Goal: Task Accomplishment & Management: Complete application form

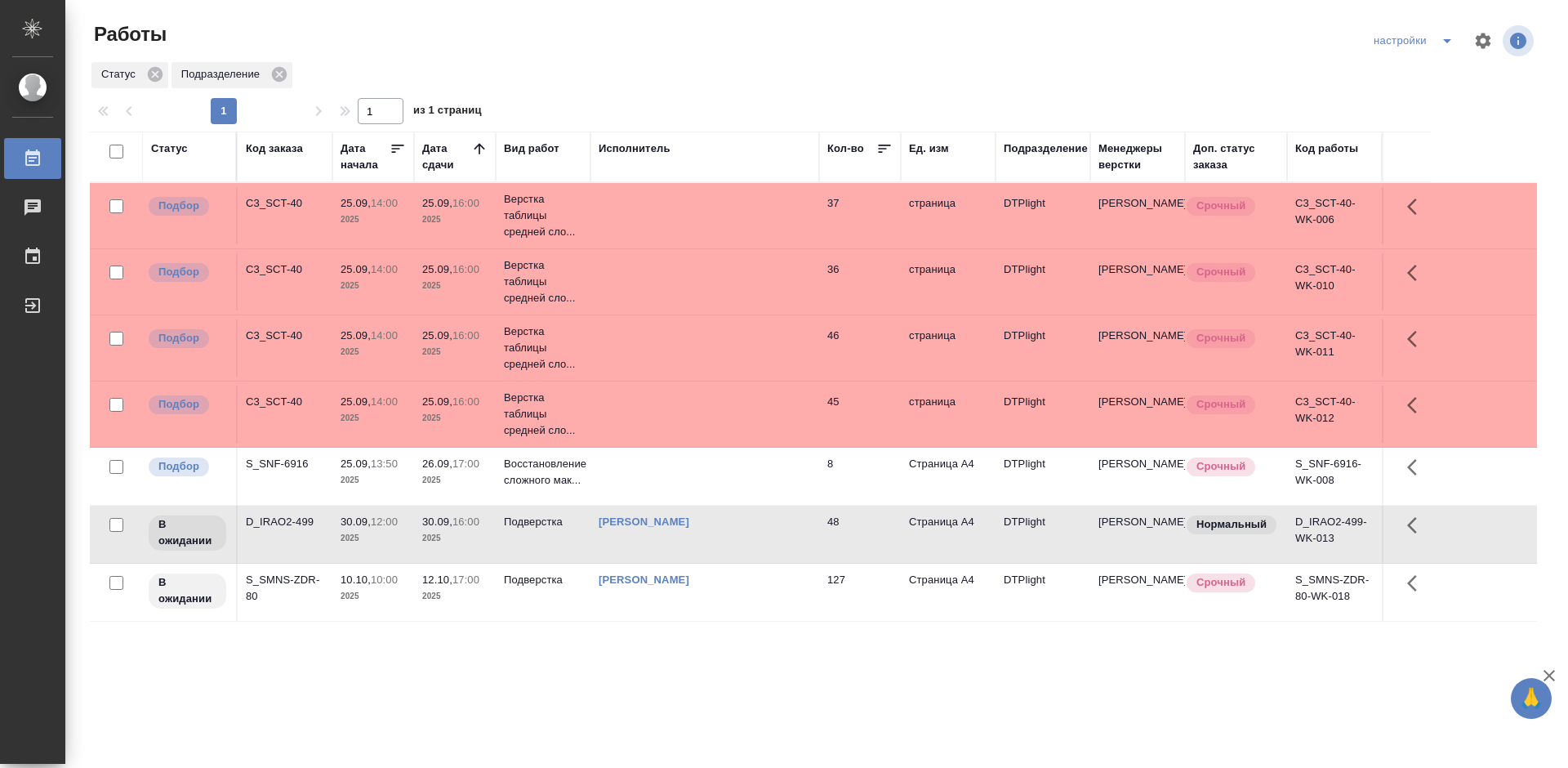
click at [283, 396] on div "C3_SCT-40" at bounding box center [285, 401] width 78 height 16
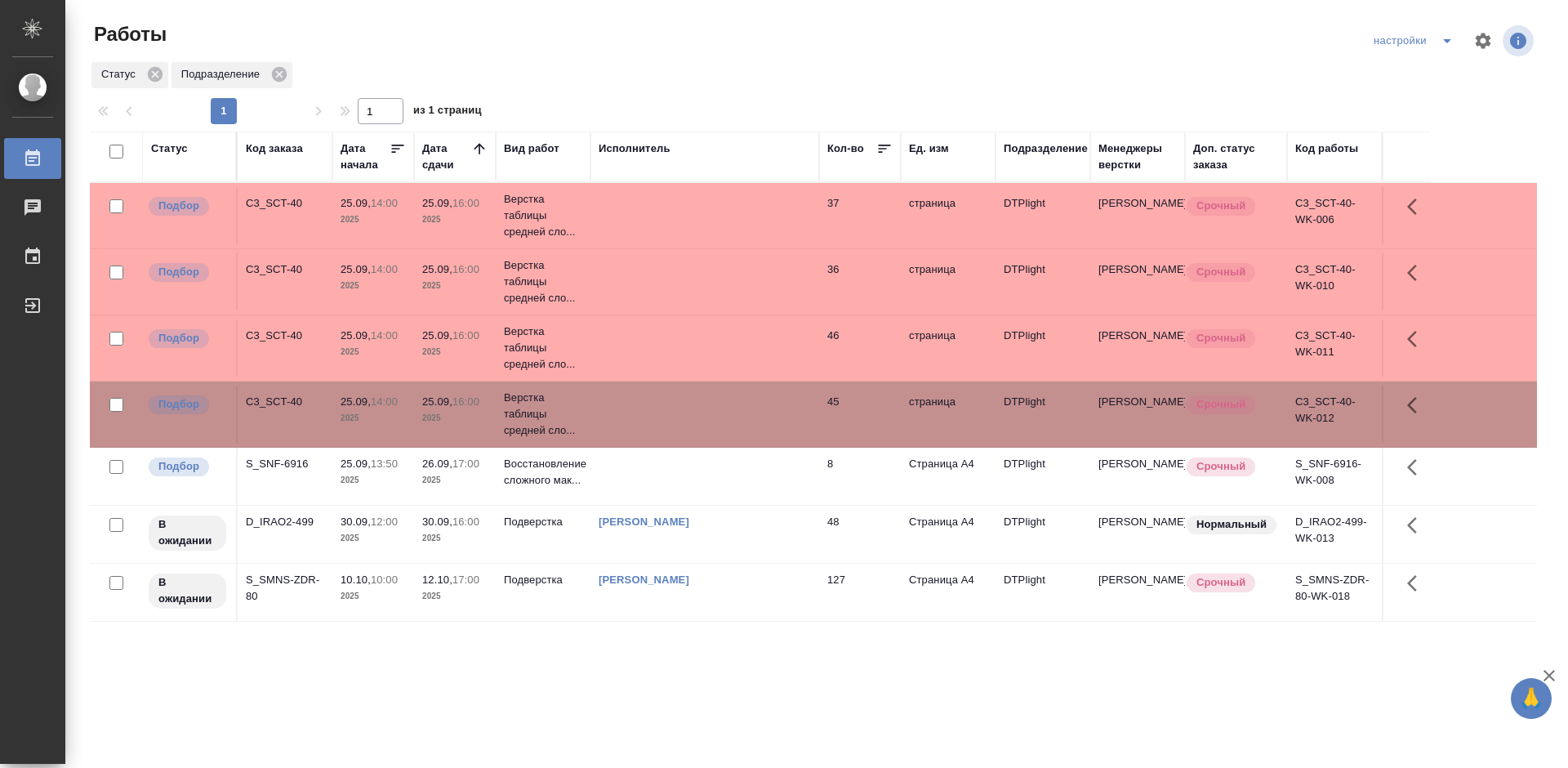
click at [283, 396] on div "C3_SCT-40" at bounding box center [285, 401] width 78 height 16
click at [287, 197] on div "C3_SCT-40" at bounding box center [285, 203] width 78 height 16
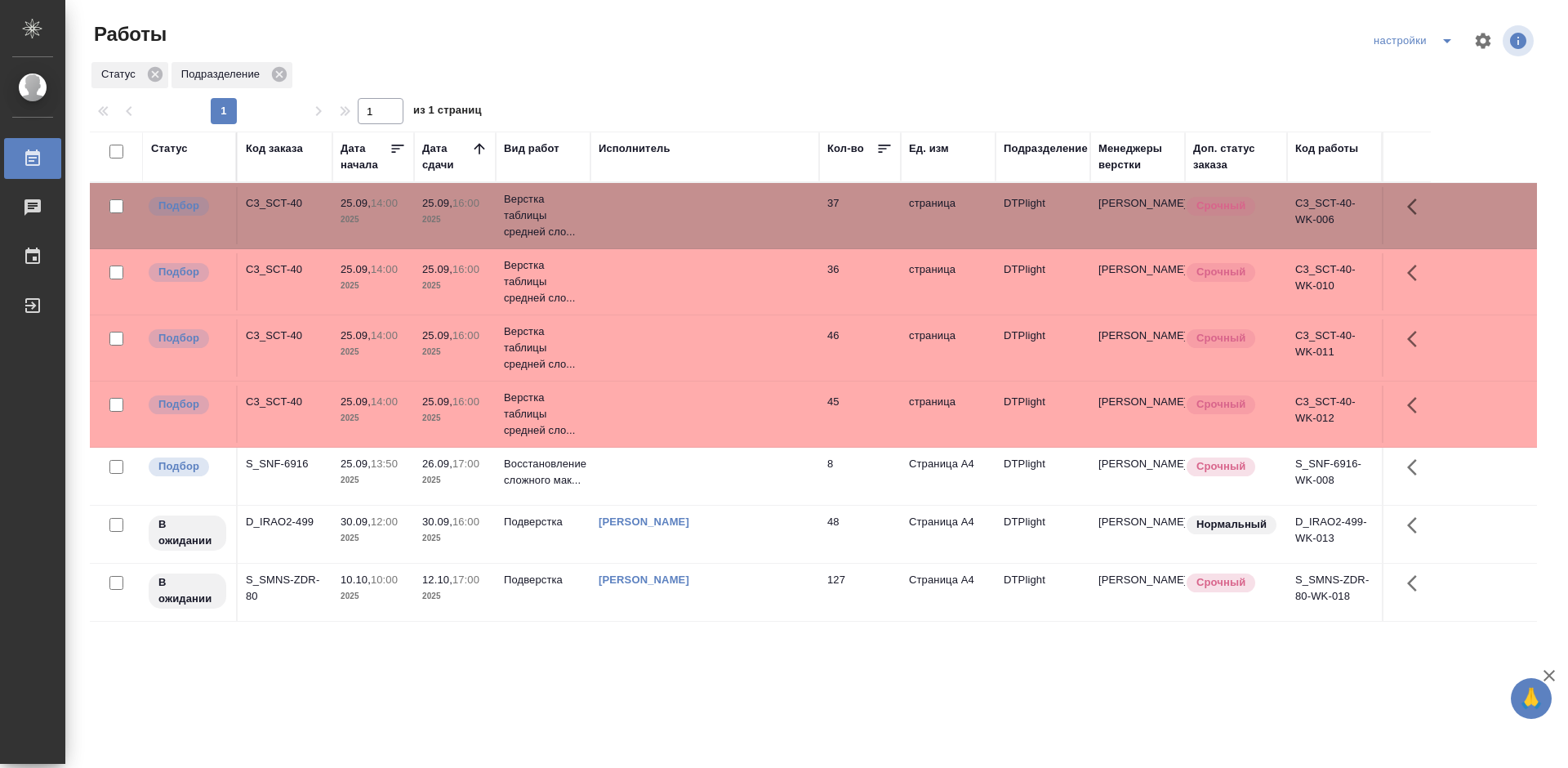
click at [287, 197] on div "C3_SCT-40" at bounding box center [285, 203] width 78 height 16
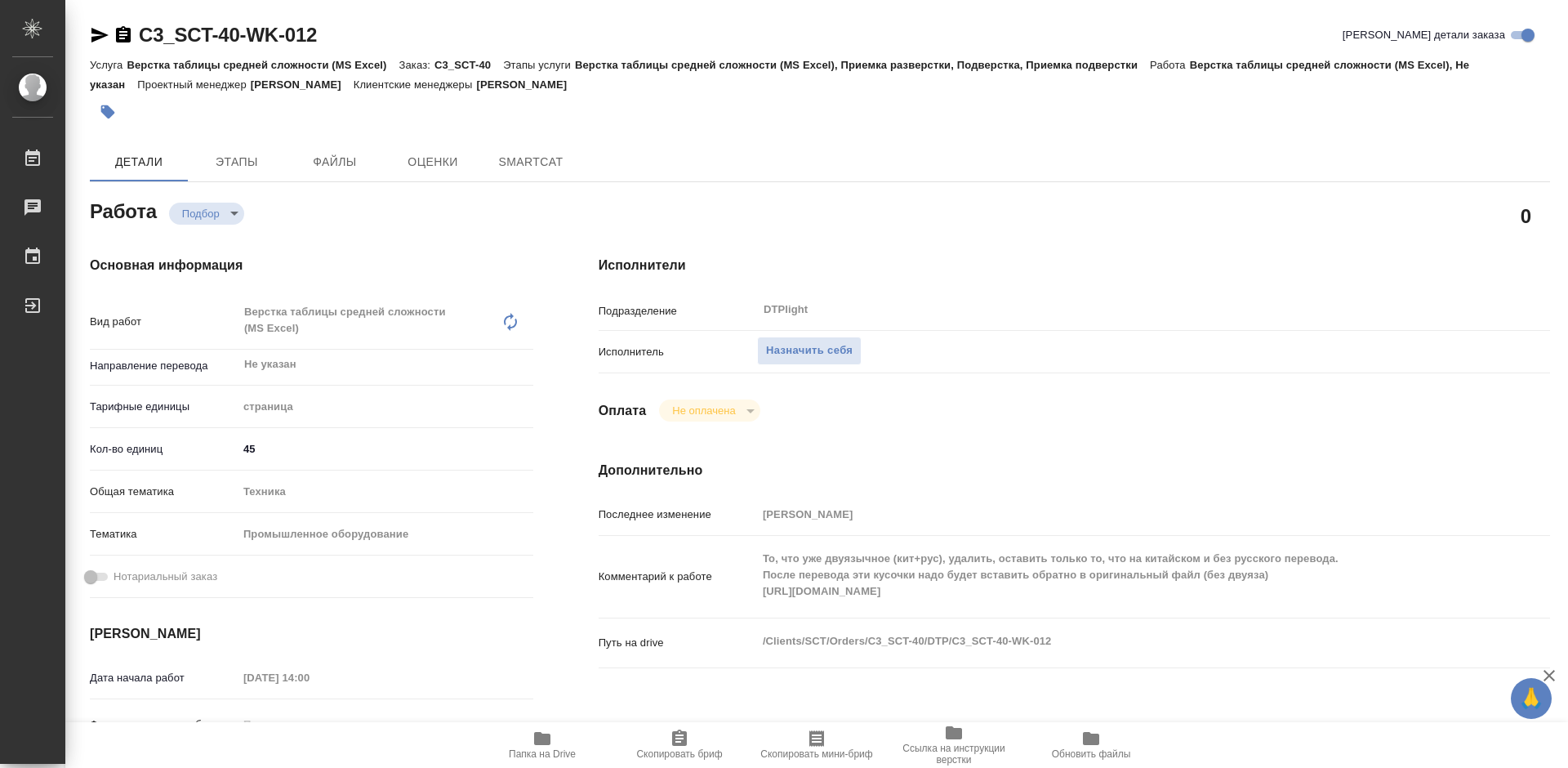
type textarea "x"
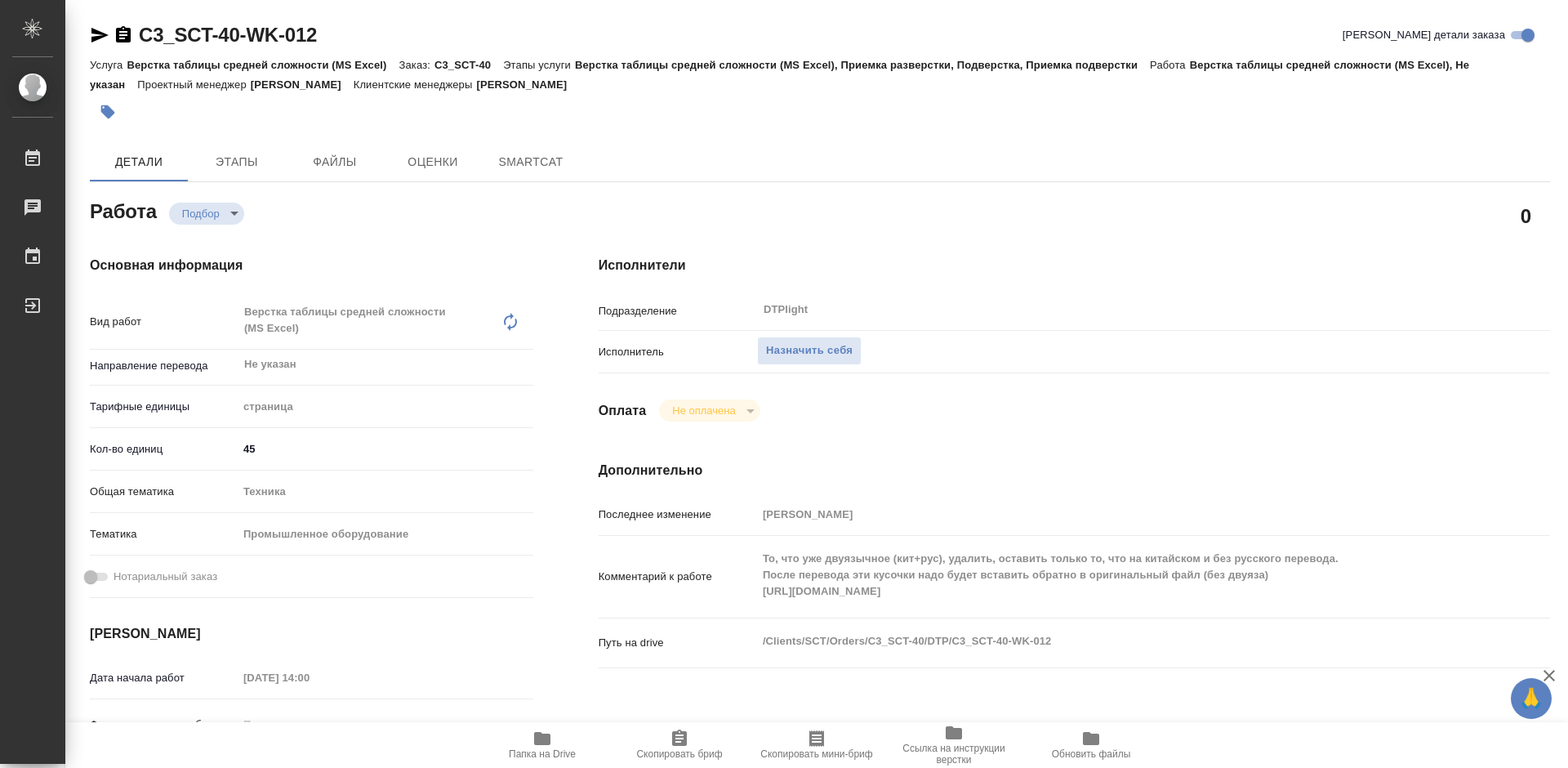
type textarea "x"
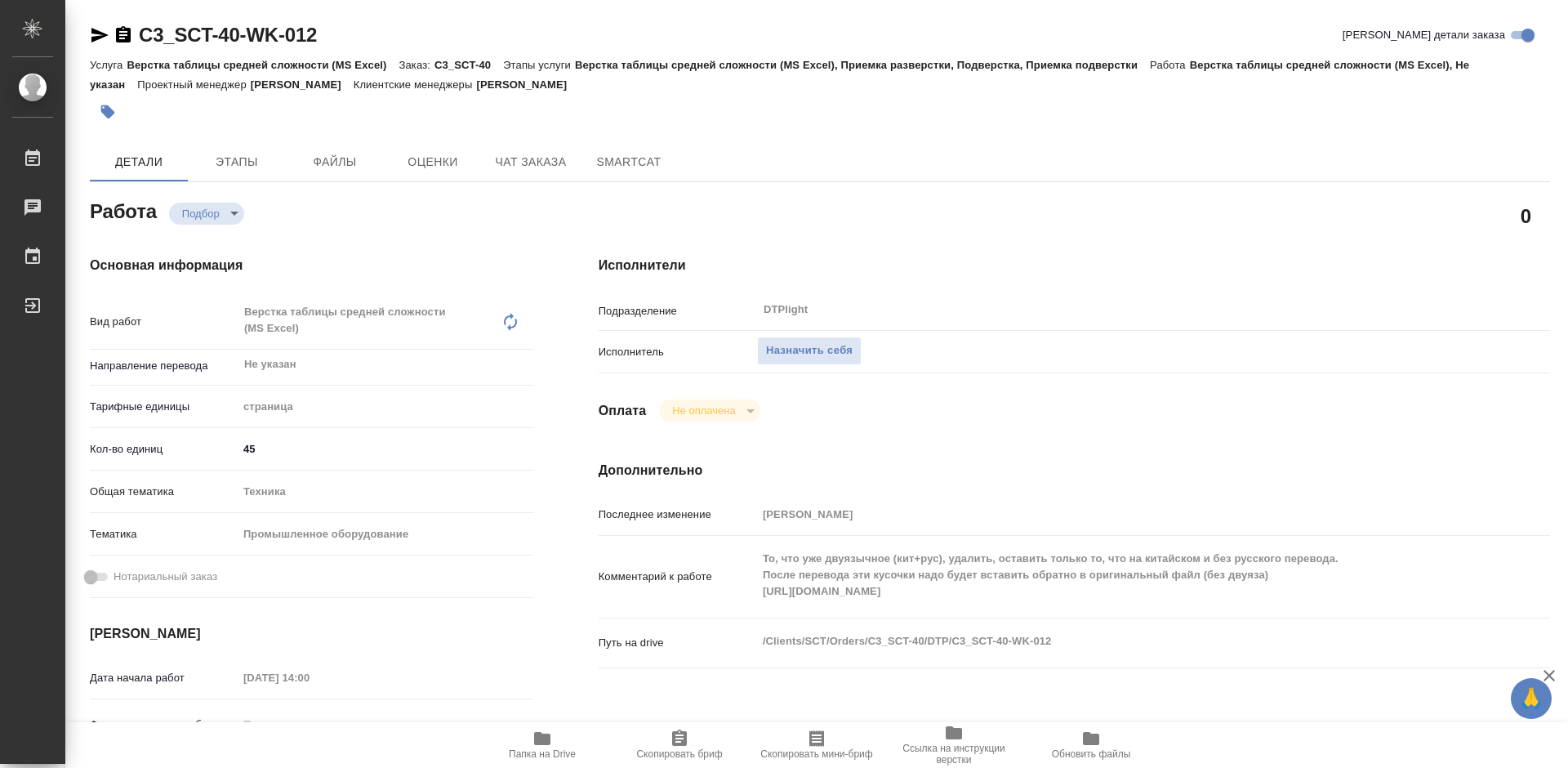
type textarea "x"
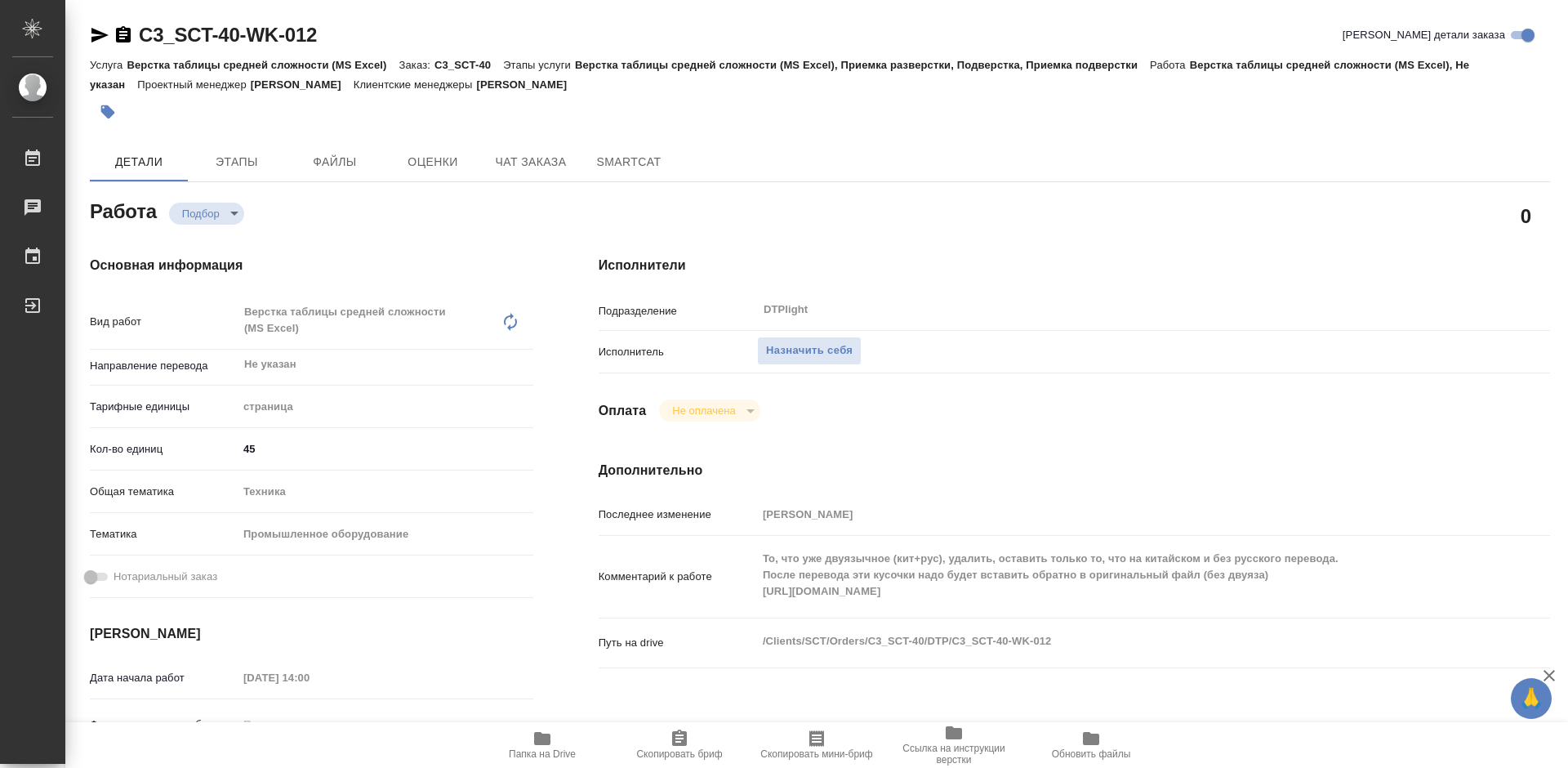
type textarea "x"
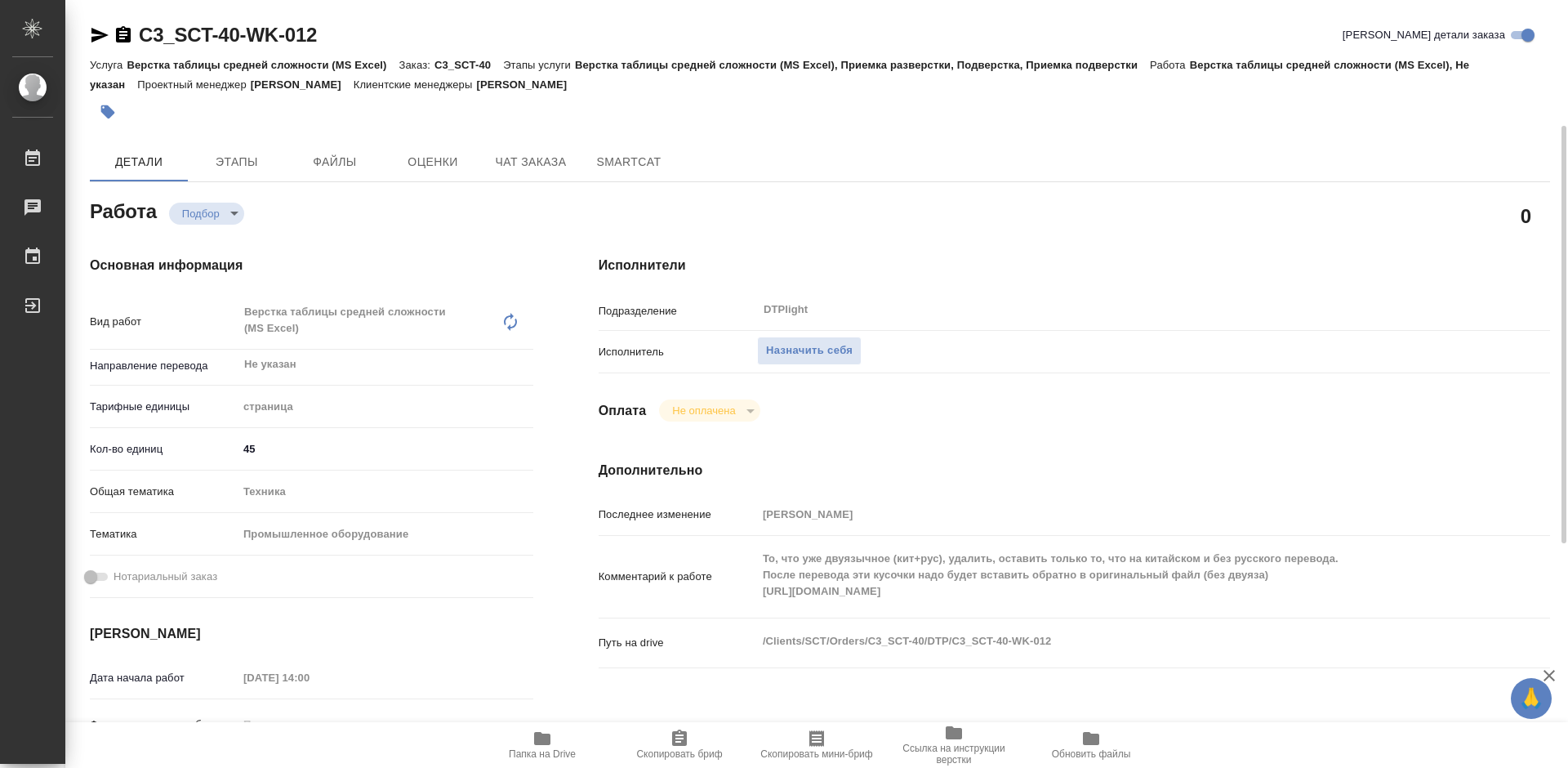
scroll to position [82, 0]
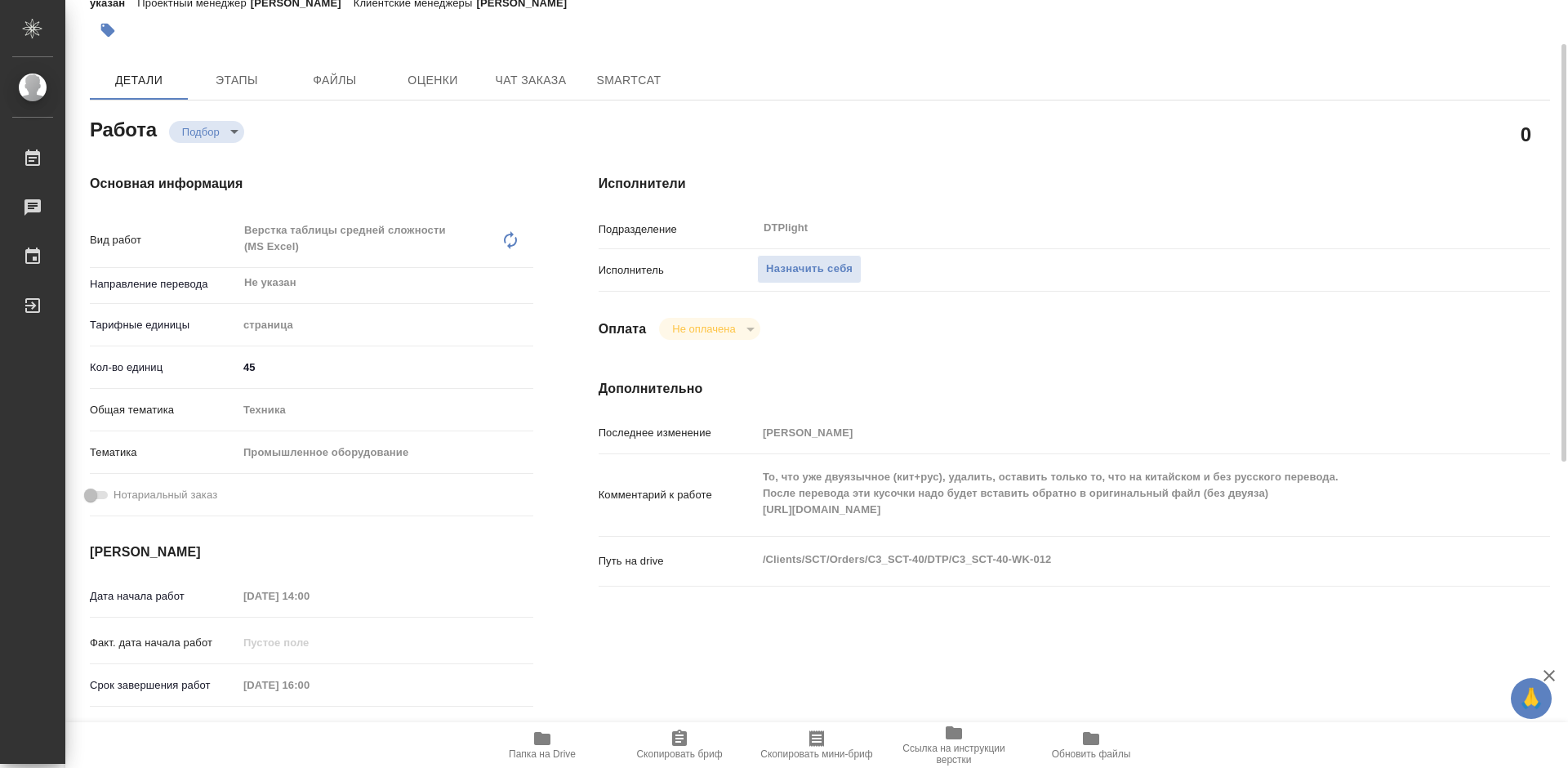
click at [549, 740] on icon "button" at bounding box center [542, 739] width 16 height 13
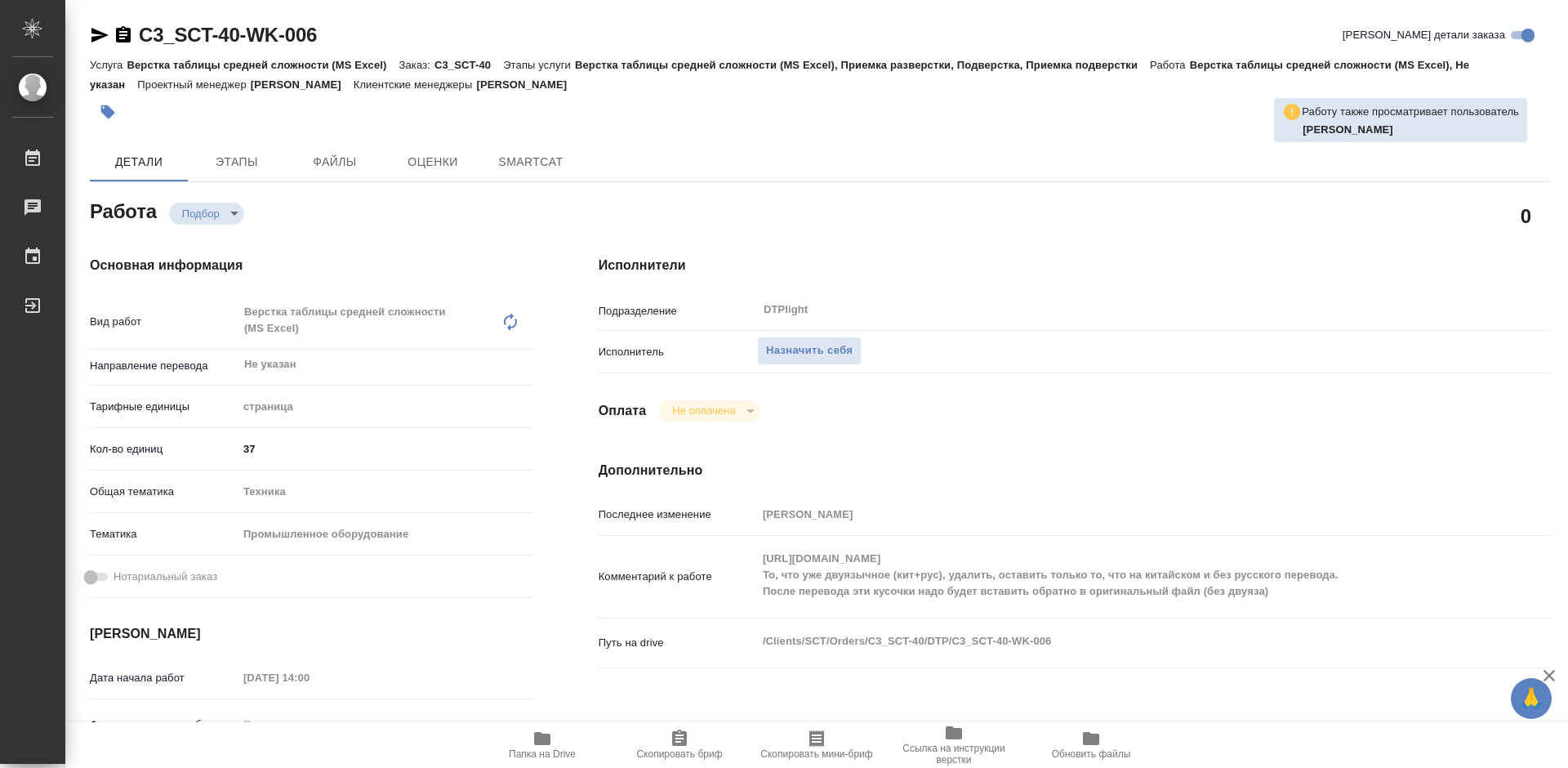
type textarea "x"
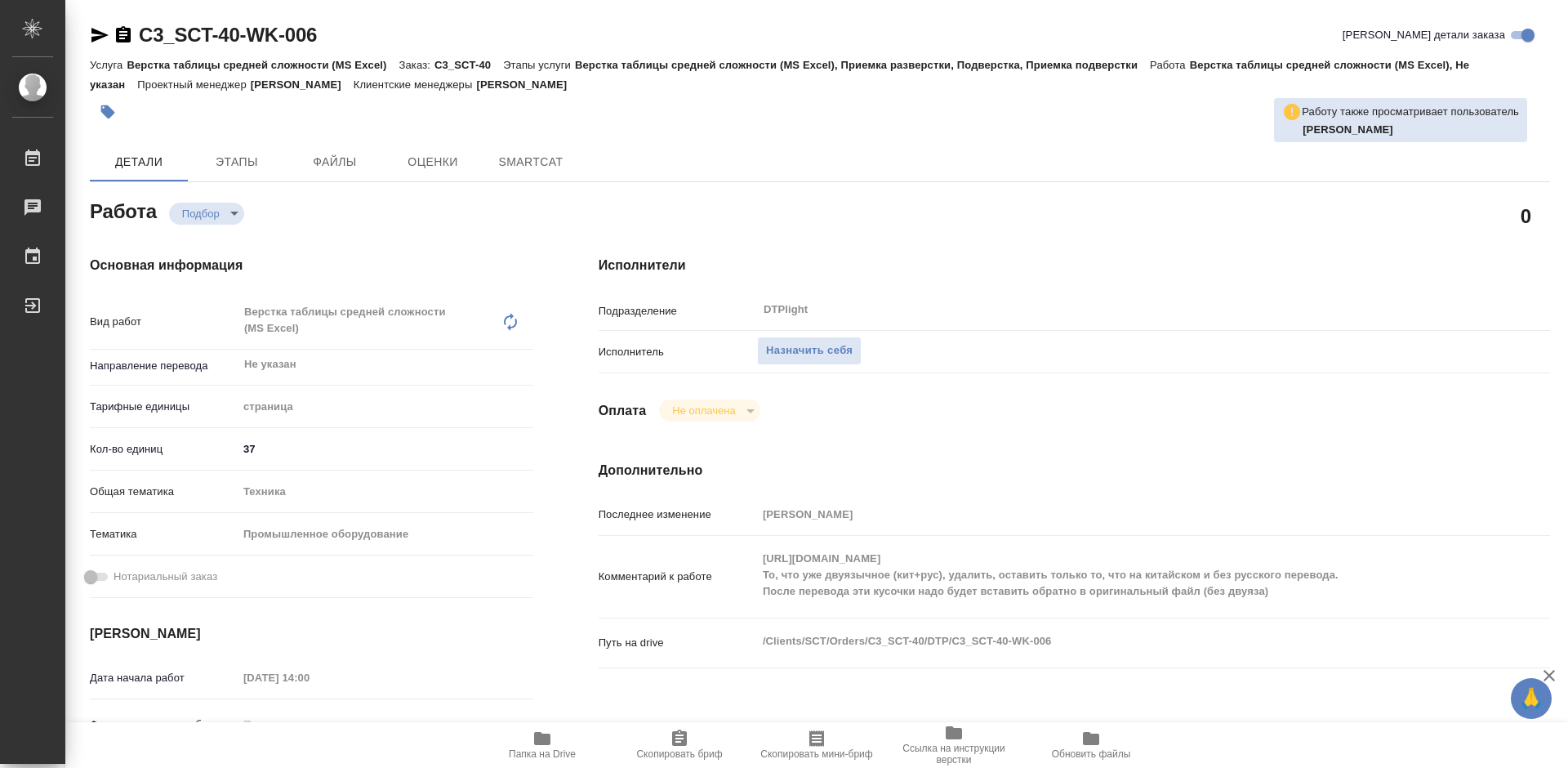
type textarea "x"
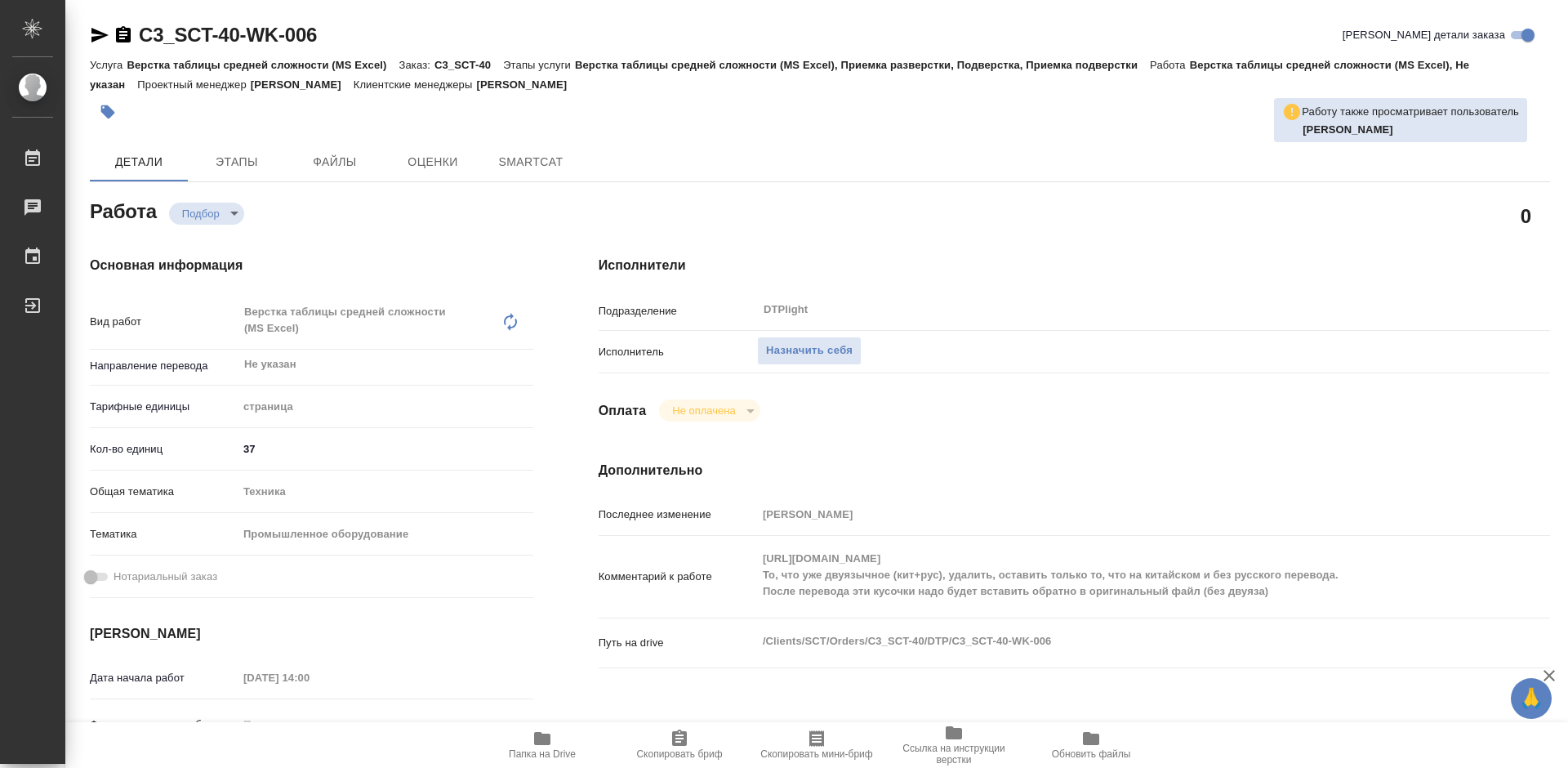
type textarea "x"
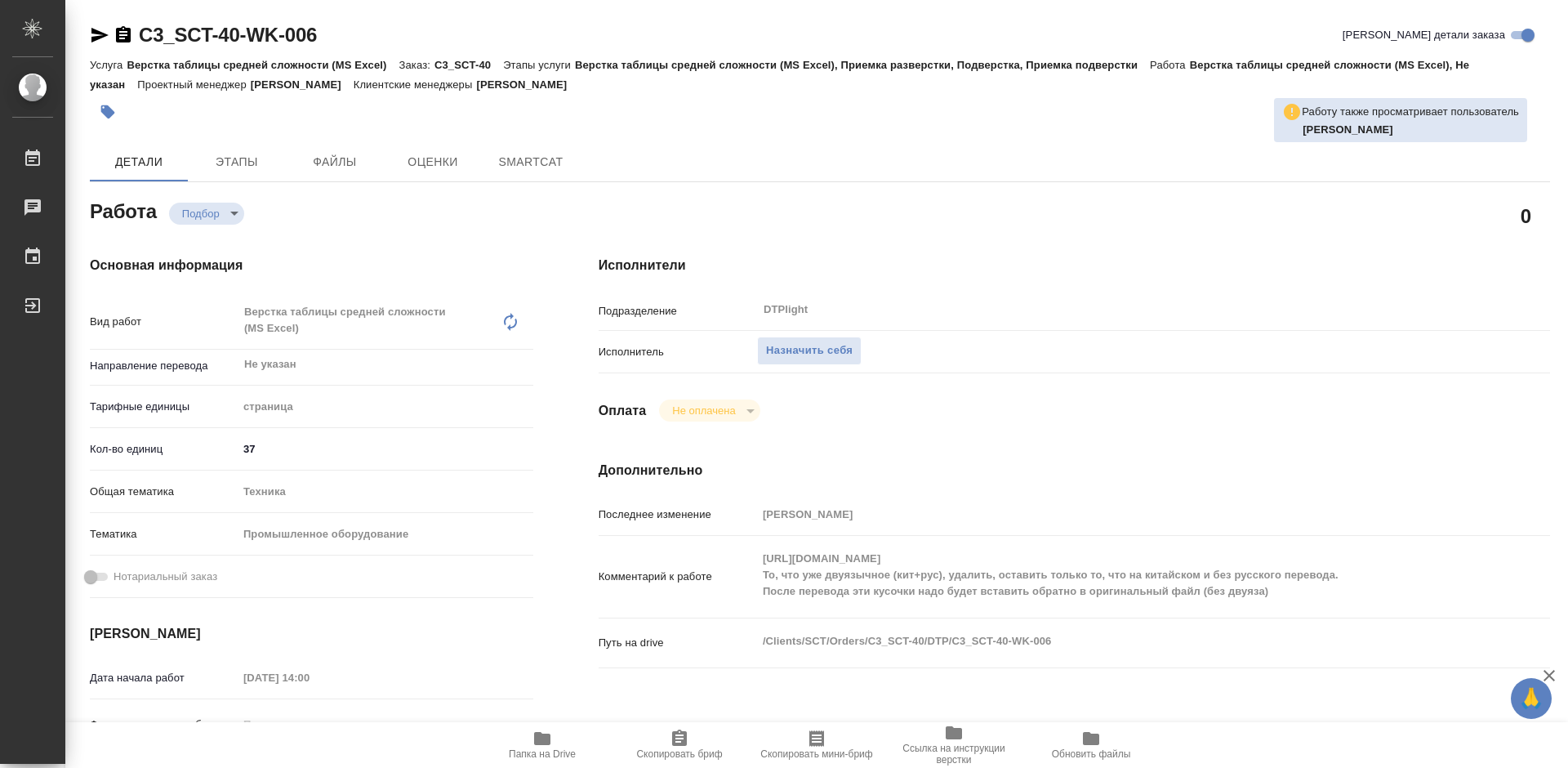
type textarea "x"
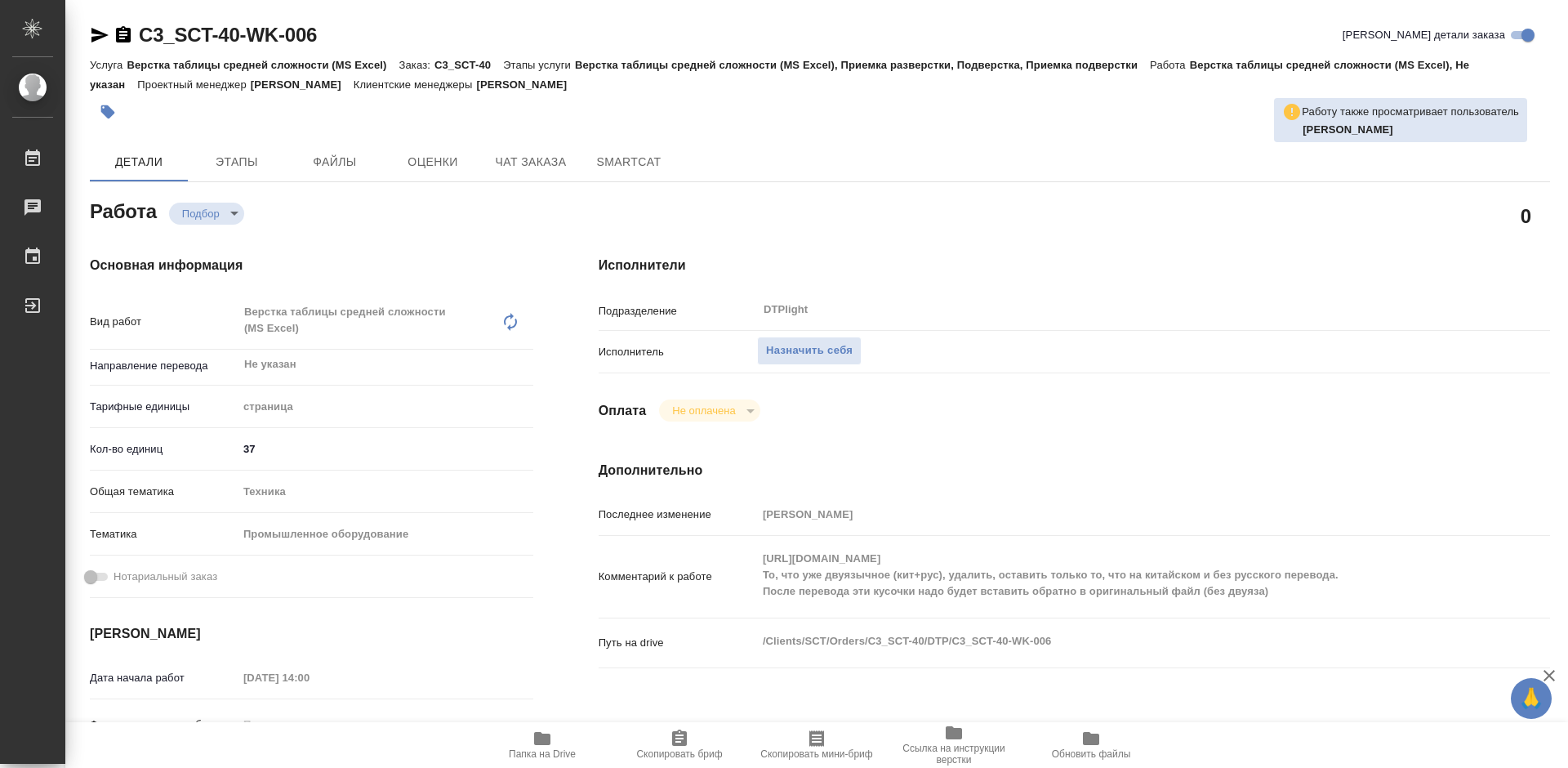
type textarea "x"
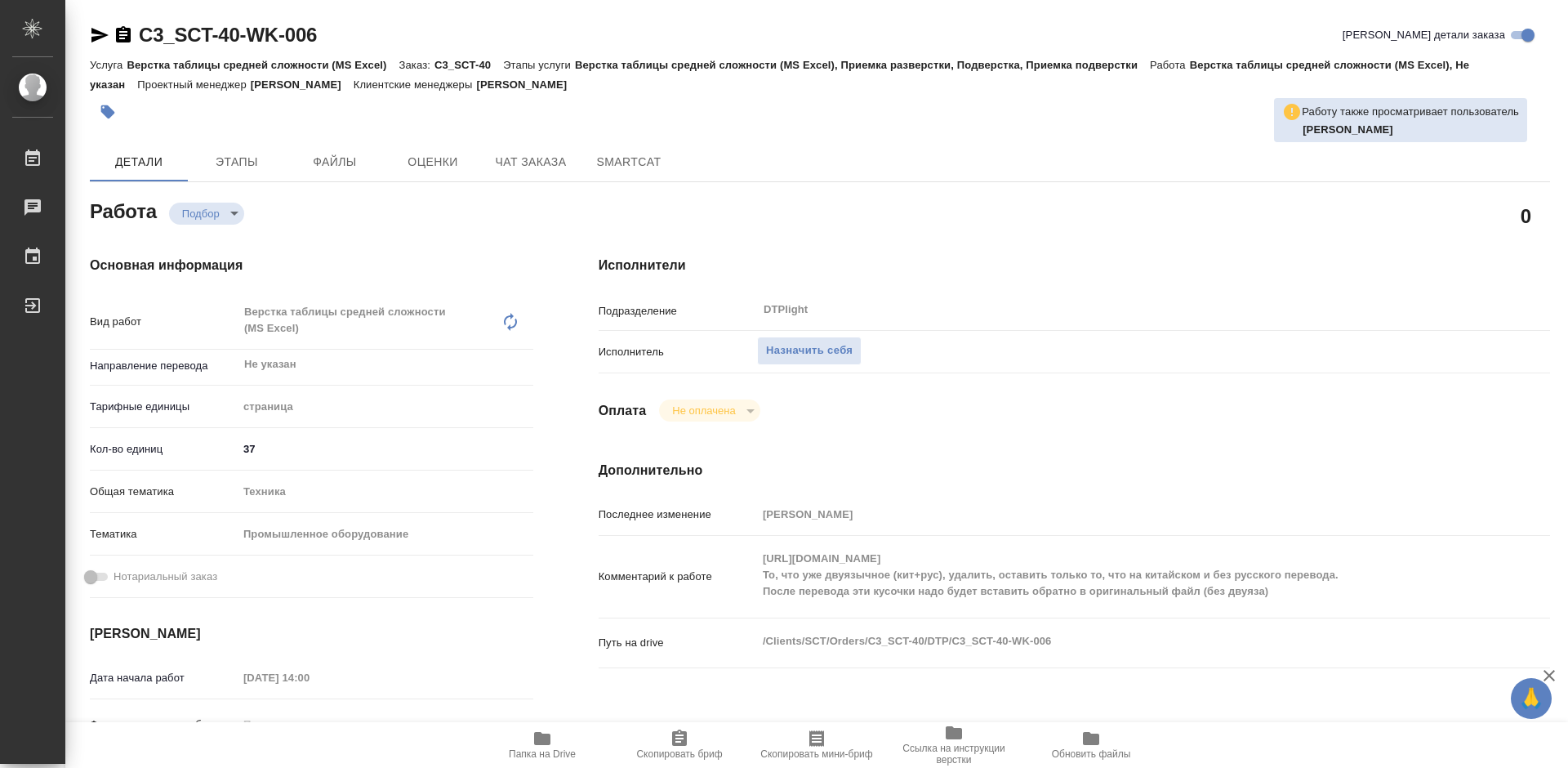
type textarea "x"
